Goal: Task Accomplishment & Management: Manage account settings

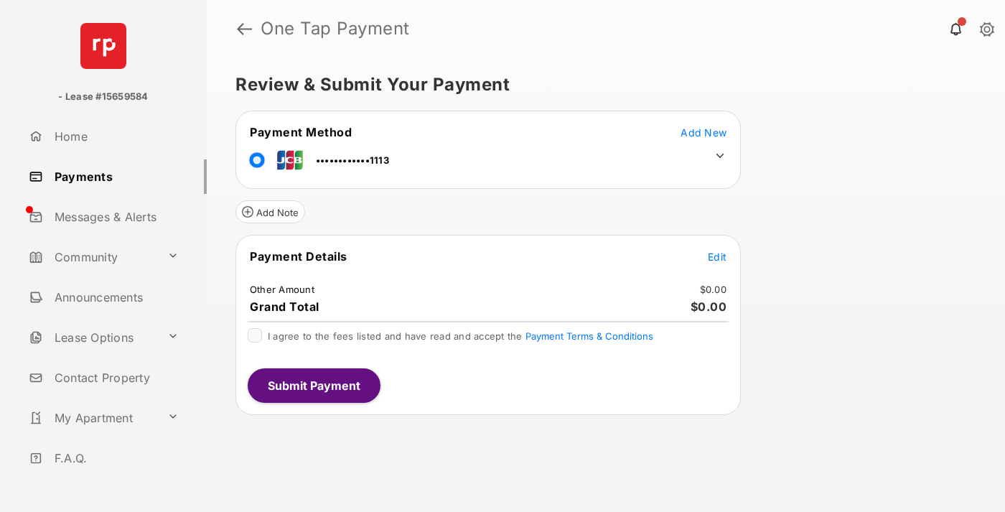
click at [717, 256] on span "Edit" at bounding box center [716, 256] width 19 height 12
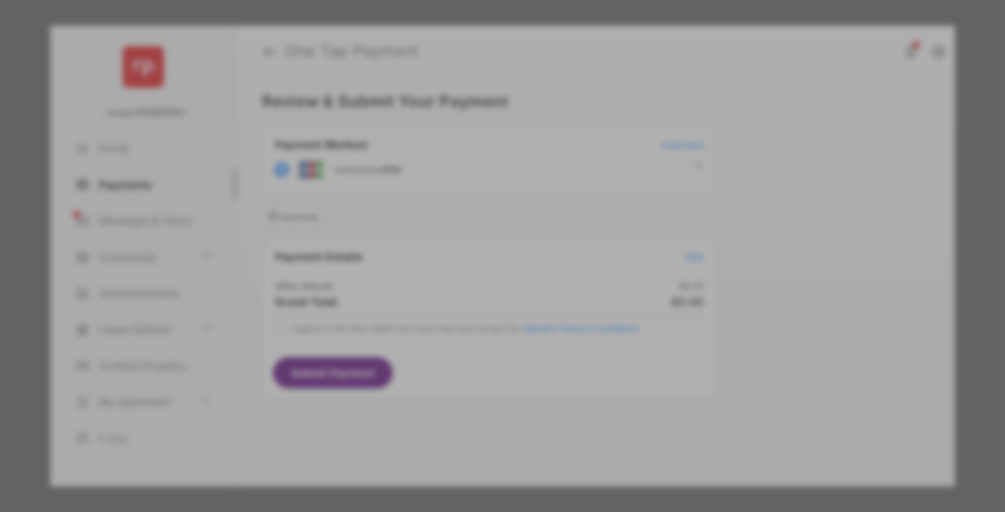
click at [476, 237] on div "Other Amount" at bounding box center [475, 243] width 232 height 24
type input "****"
click at [453, 362] on button "Save" at bounding box center [454, 379] width 72 height 34
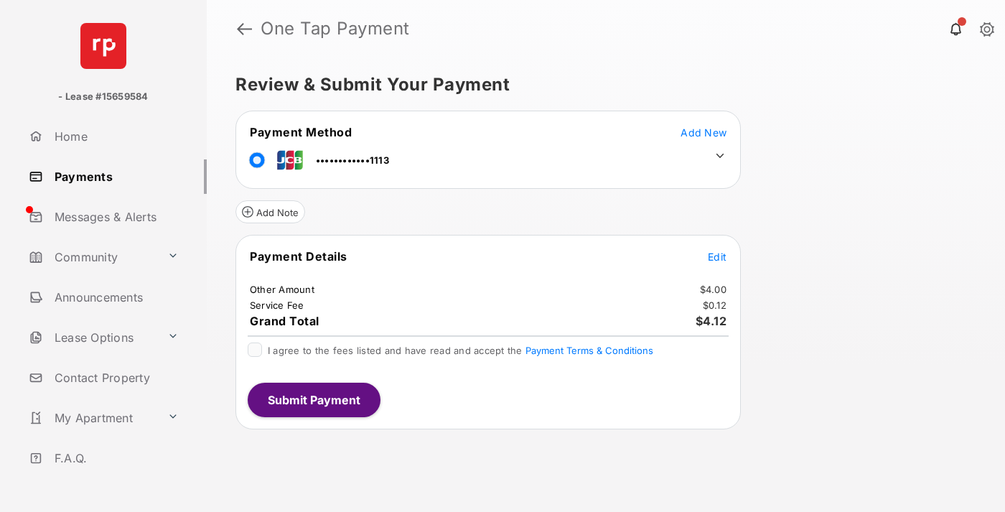
click at [720, 156] on icon at bounding box center [719, 155] width 13 height 13
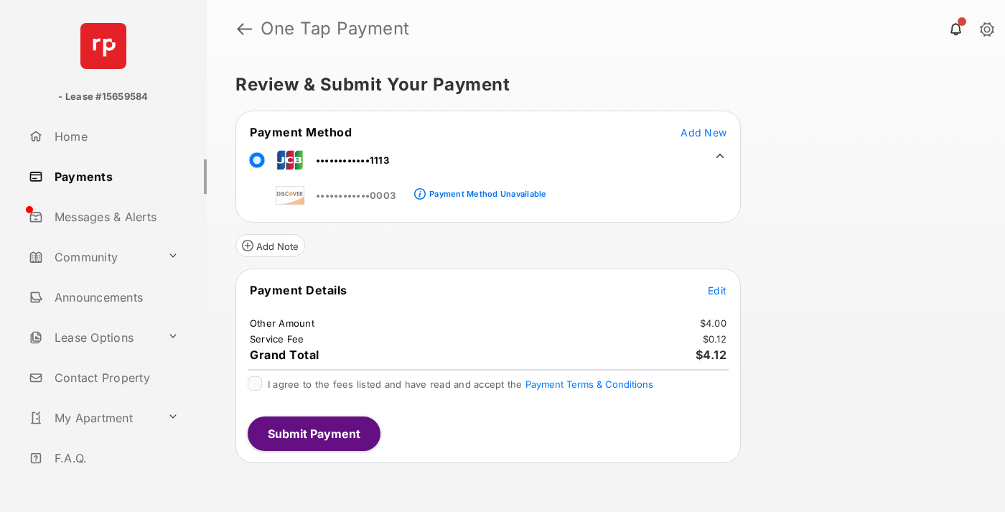
click at [112, 176] on link "Payments" at bounding box center [115, 176] width 184 height 34
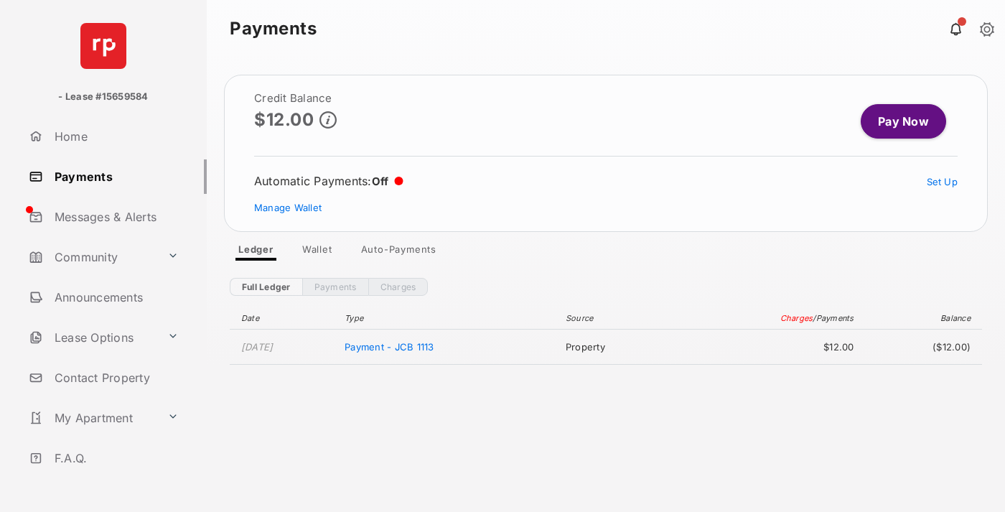
click at [288, 207] on link "Manage Wallet" at bounding box center [287, 207] width 67 height 11
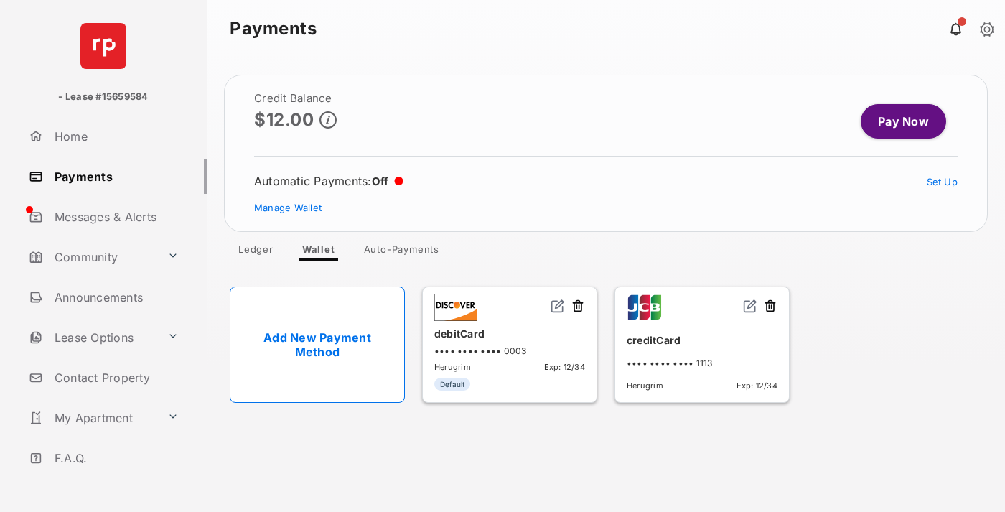
click at [750, 306] on img at bounding box center [750, 305] width 14 height 14
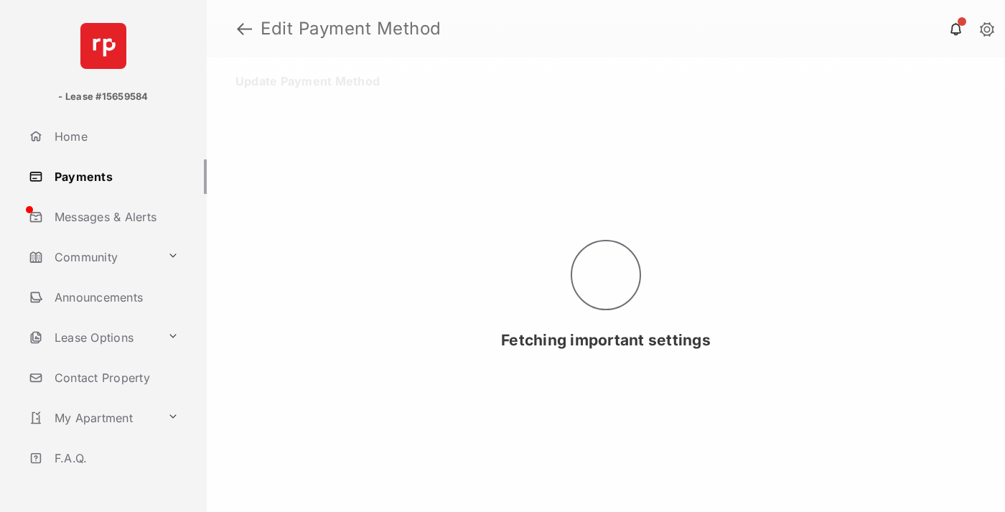
select select "**"
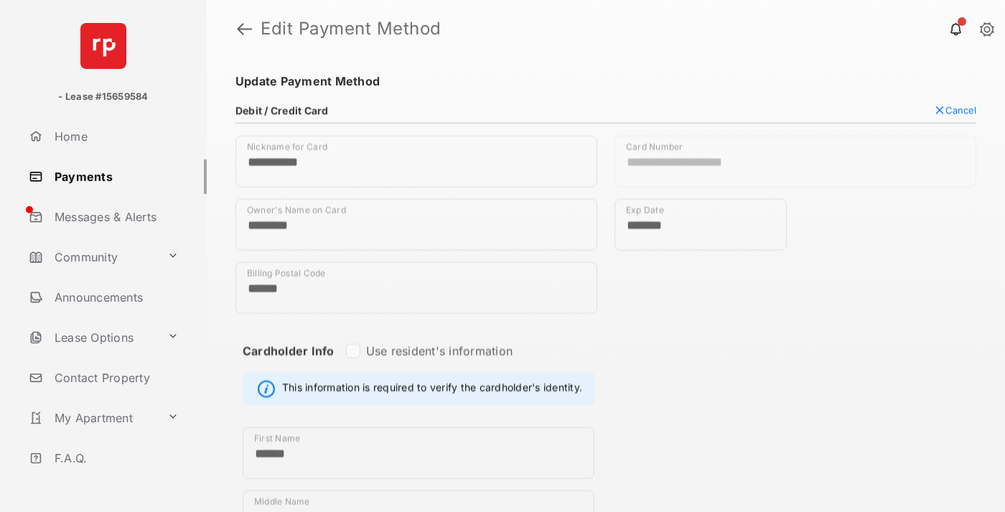
scroll to position [728, 0]
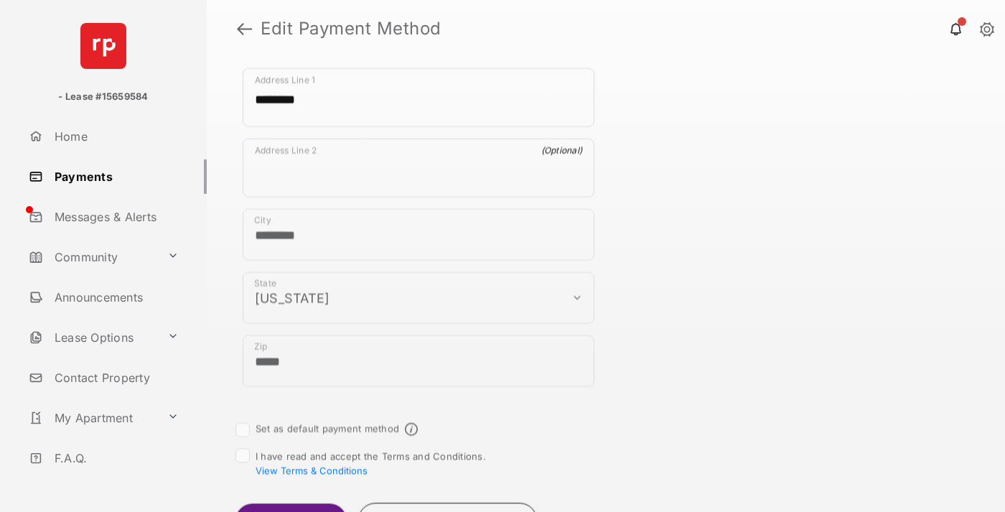
click at [290, 503] on button "Update Card" at bounding box center [290, 520] width 111 height 34
